Goal: Transaction & Acquisition: Purchase product/service

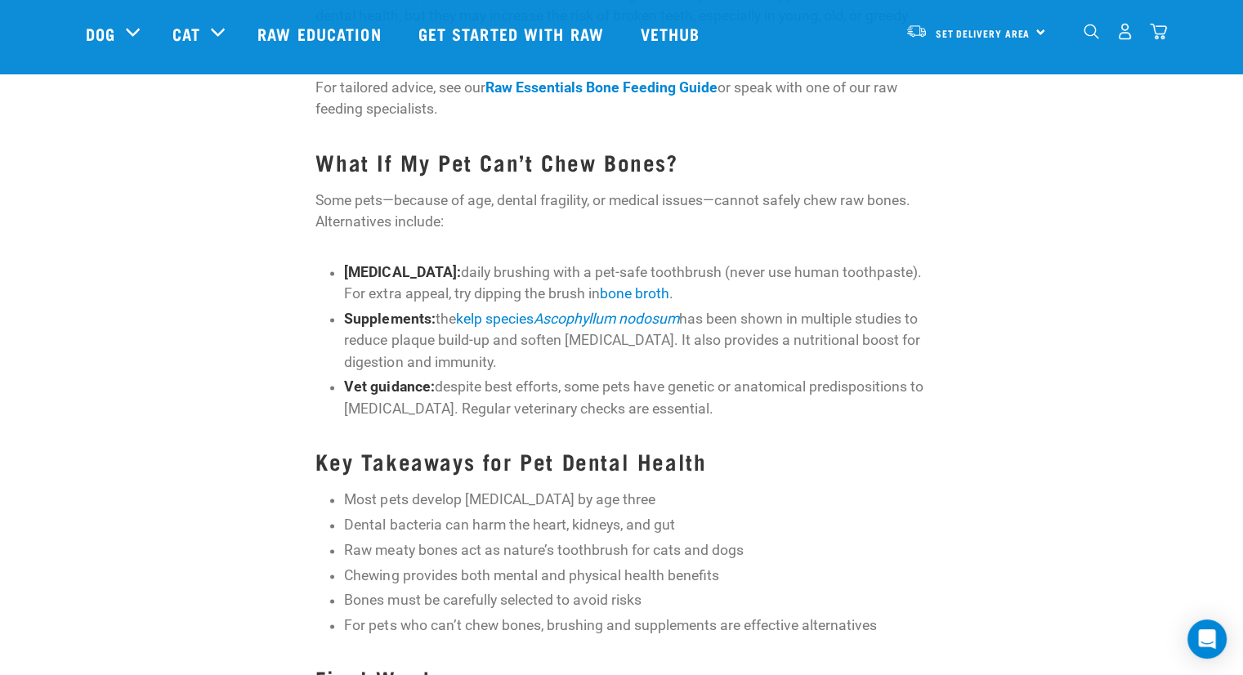
scroll to position [2125, 0]
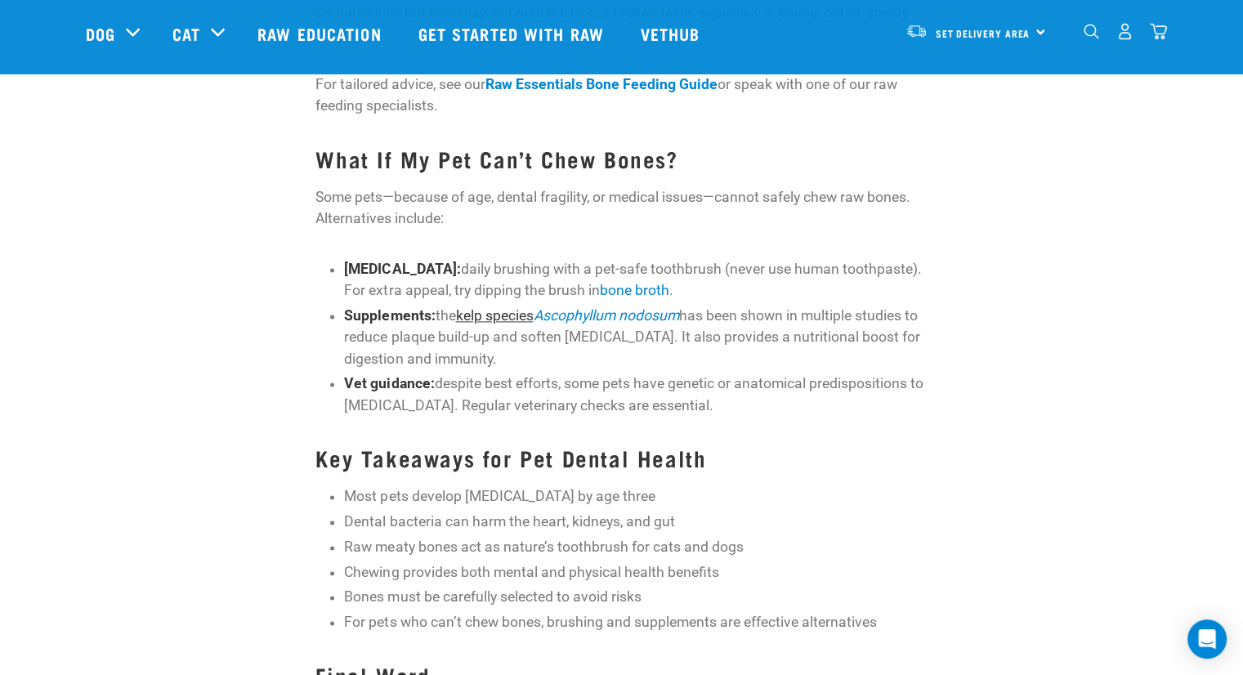
click at [503, 307] on link "kelp species" at bounding box center [494, 315] width 78 height 16
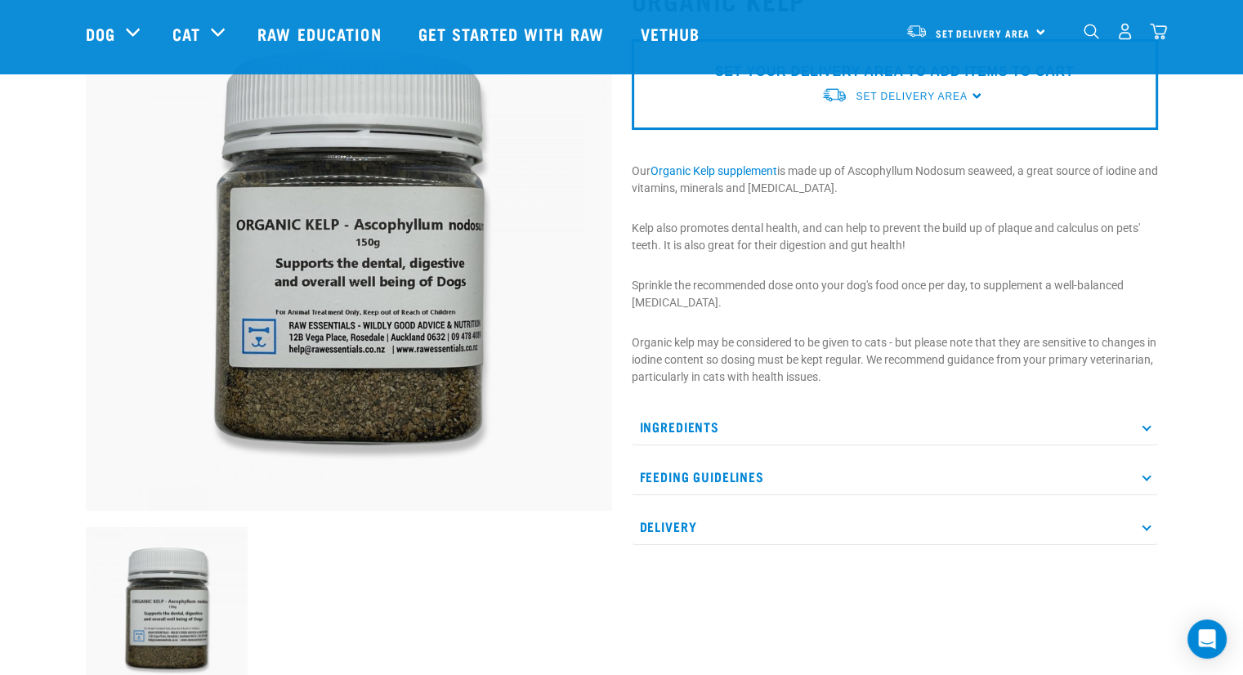
scroll to position [163, 0]
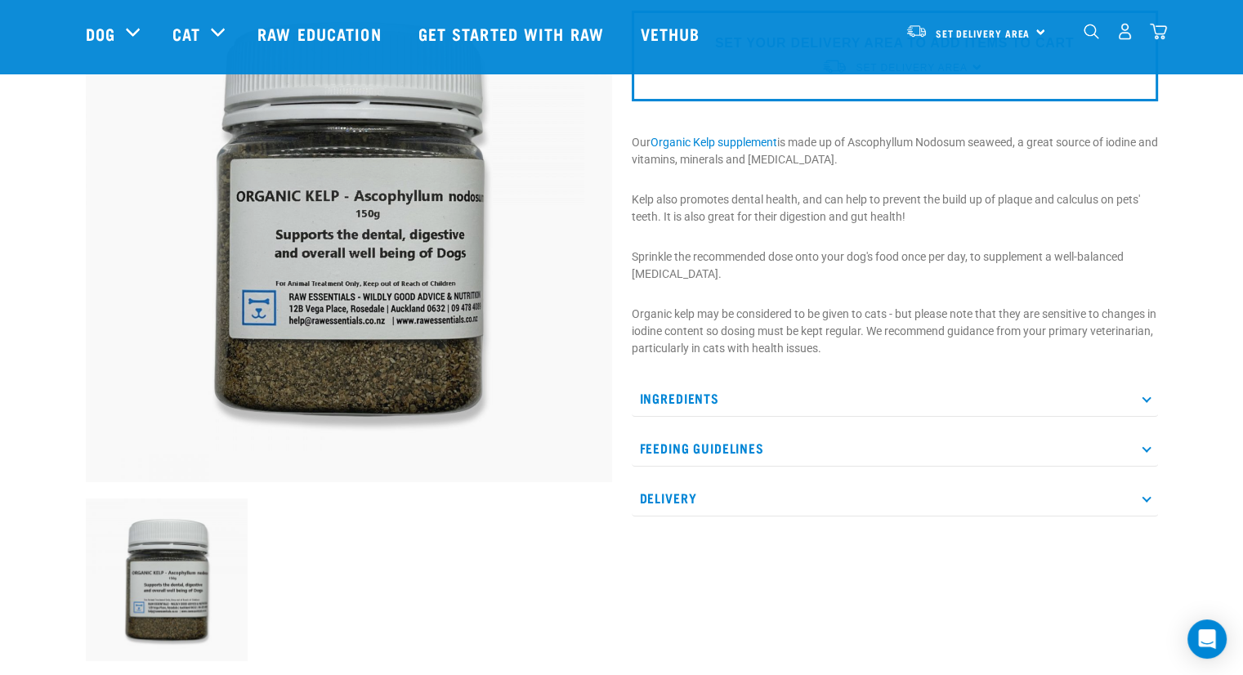
click at [1147, 397] on icon at bounding box center [1146, 397] width 9 height 9
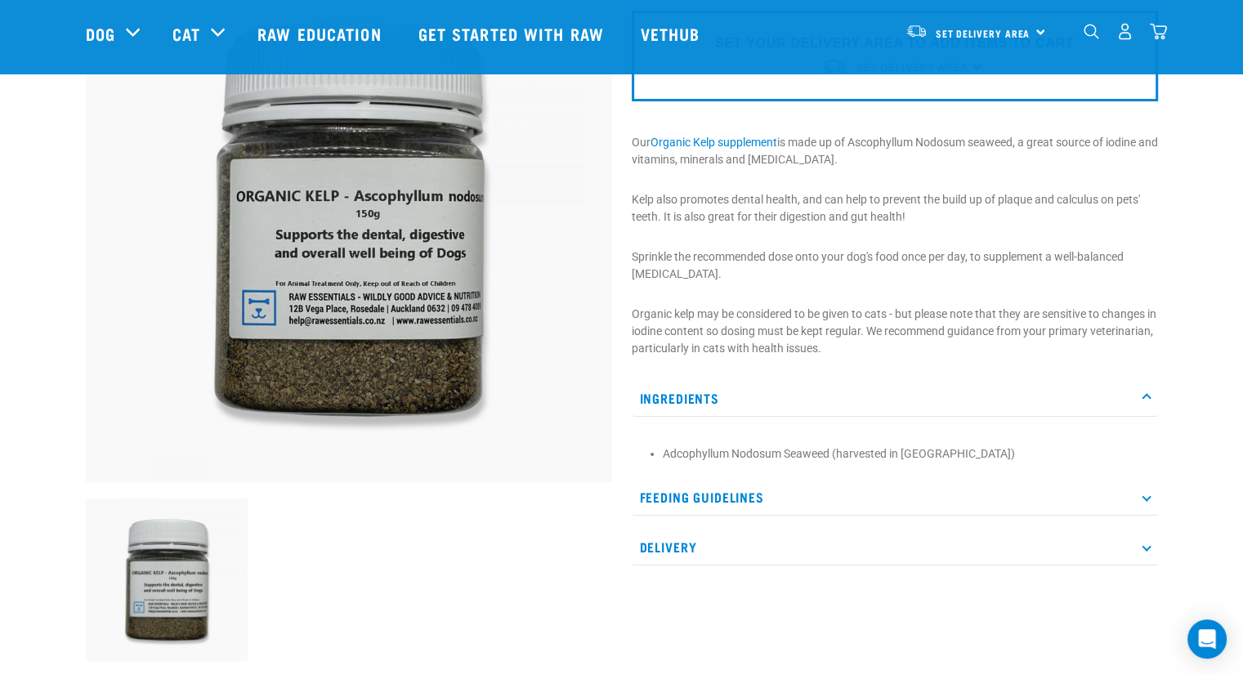
click at [1149, 396] on icon at bounding box center [1146, 397] width 9 height 9
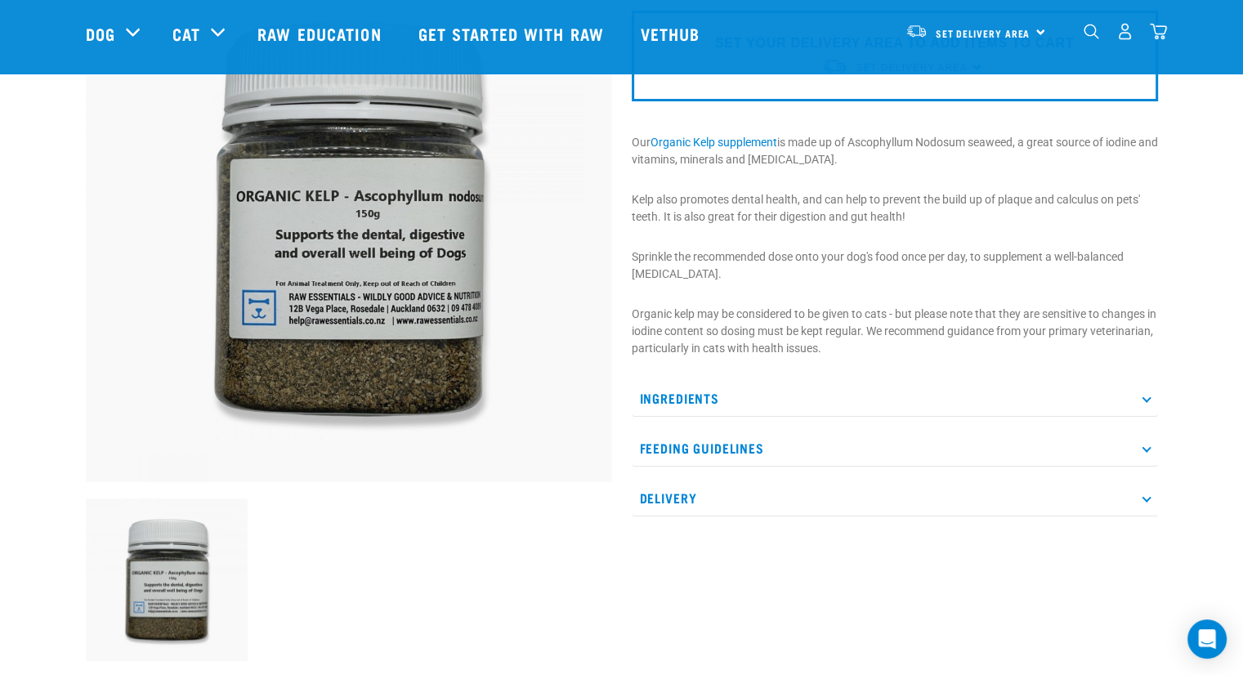
click at [1146, 448] on icon at bounding box center [1146, 447] width 9 height 9
click at [1145, 445] on icon at bounding box center [1146, 447] width 9 height 9
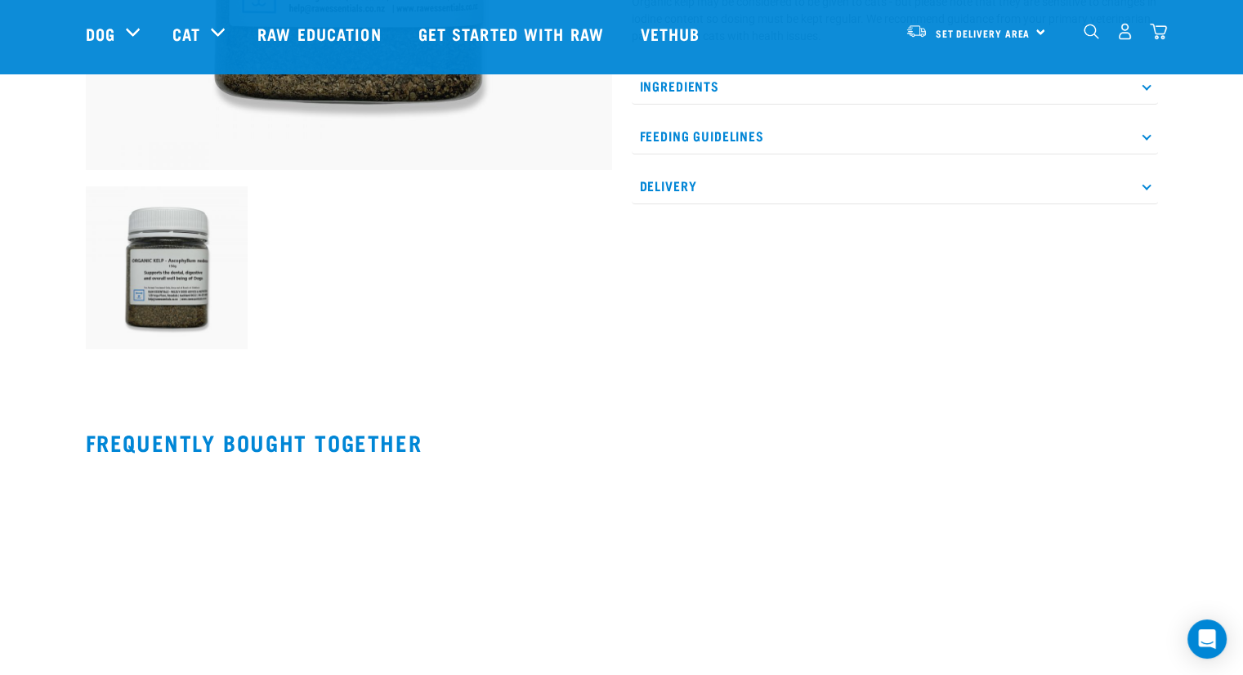
scroll to position [736, 0]
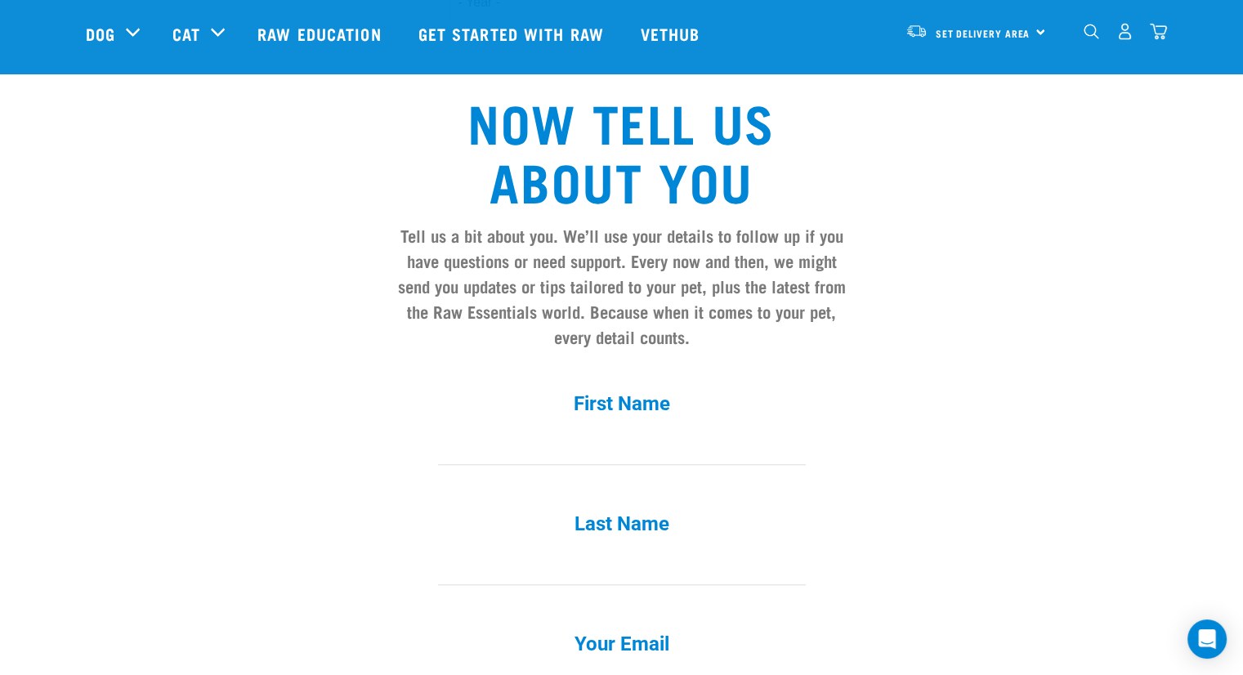
scroll to position [1553, 0]
